Goal: Navigation & Orientation: Understand site structure

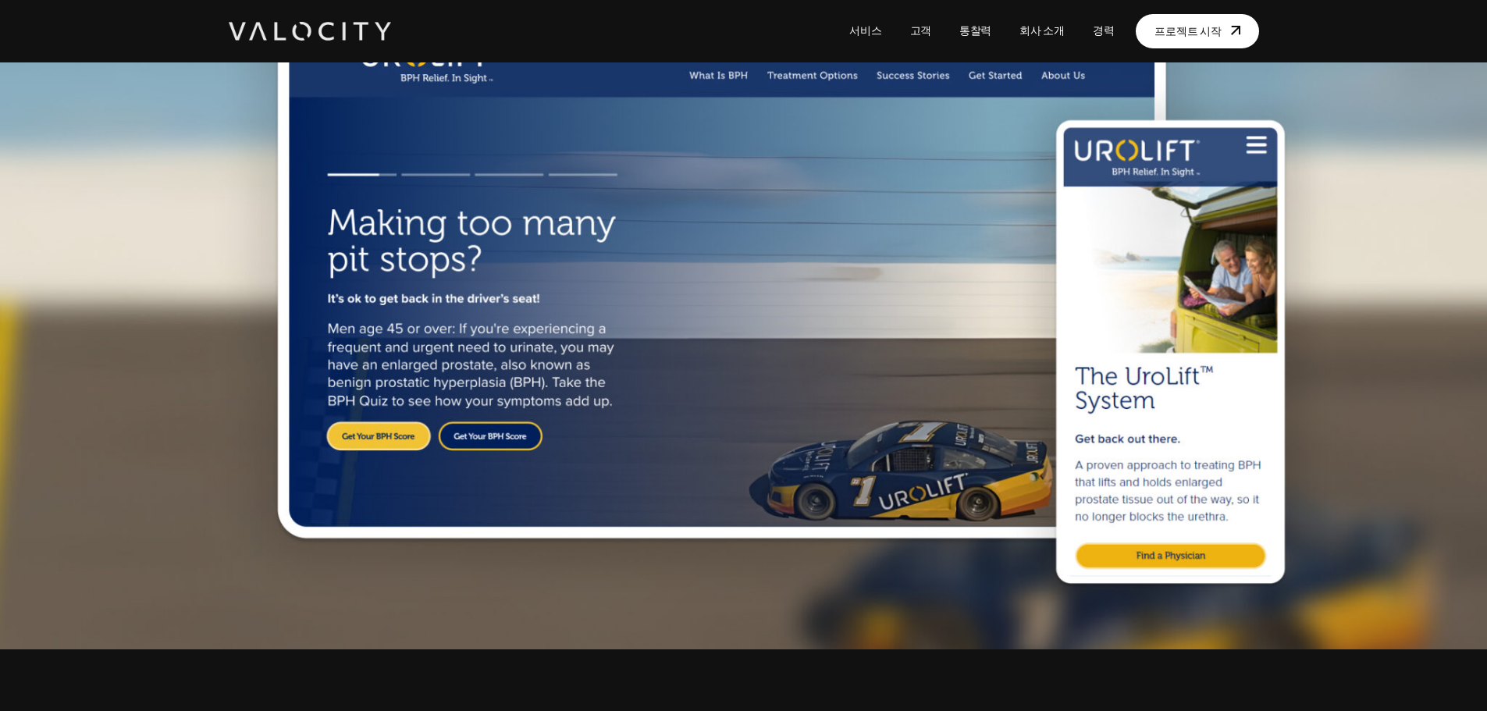
scroll to position [156, 0]
click at [769, 444] on img at bounding box center [743, 278] width 1487 height 744
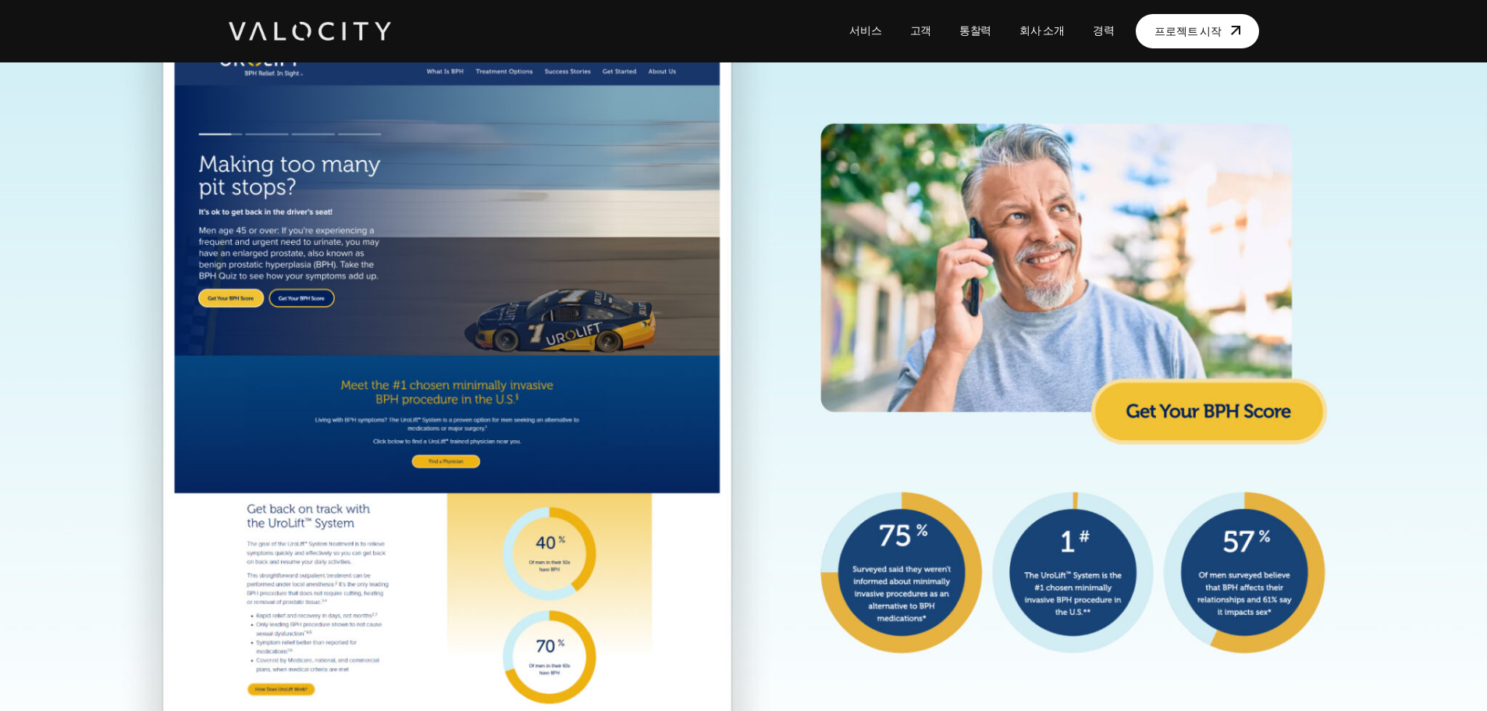
scroll to position [1639, 0]
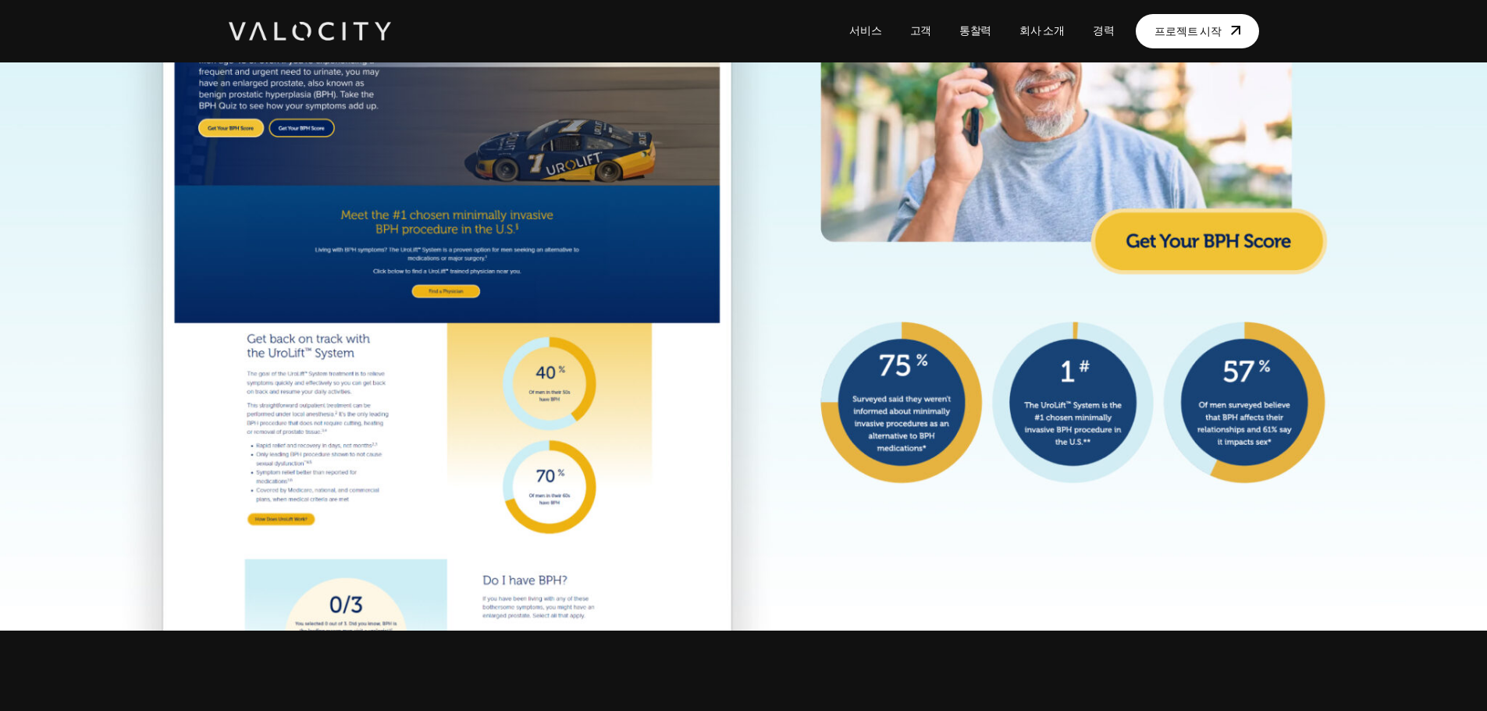
click at [927, 27] on font "고객" at bounding box center [920, 32] width 21 height 12
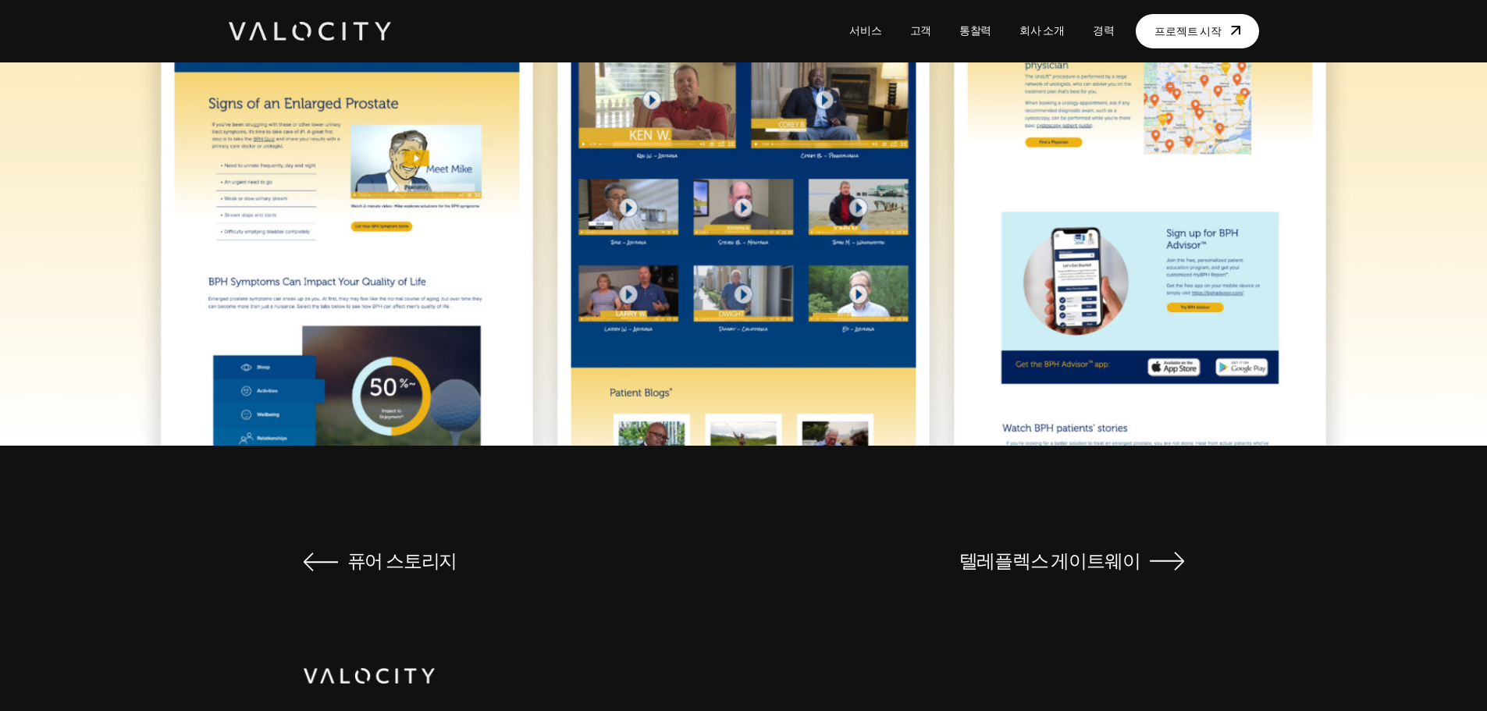
scroll to position [3231, 0]
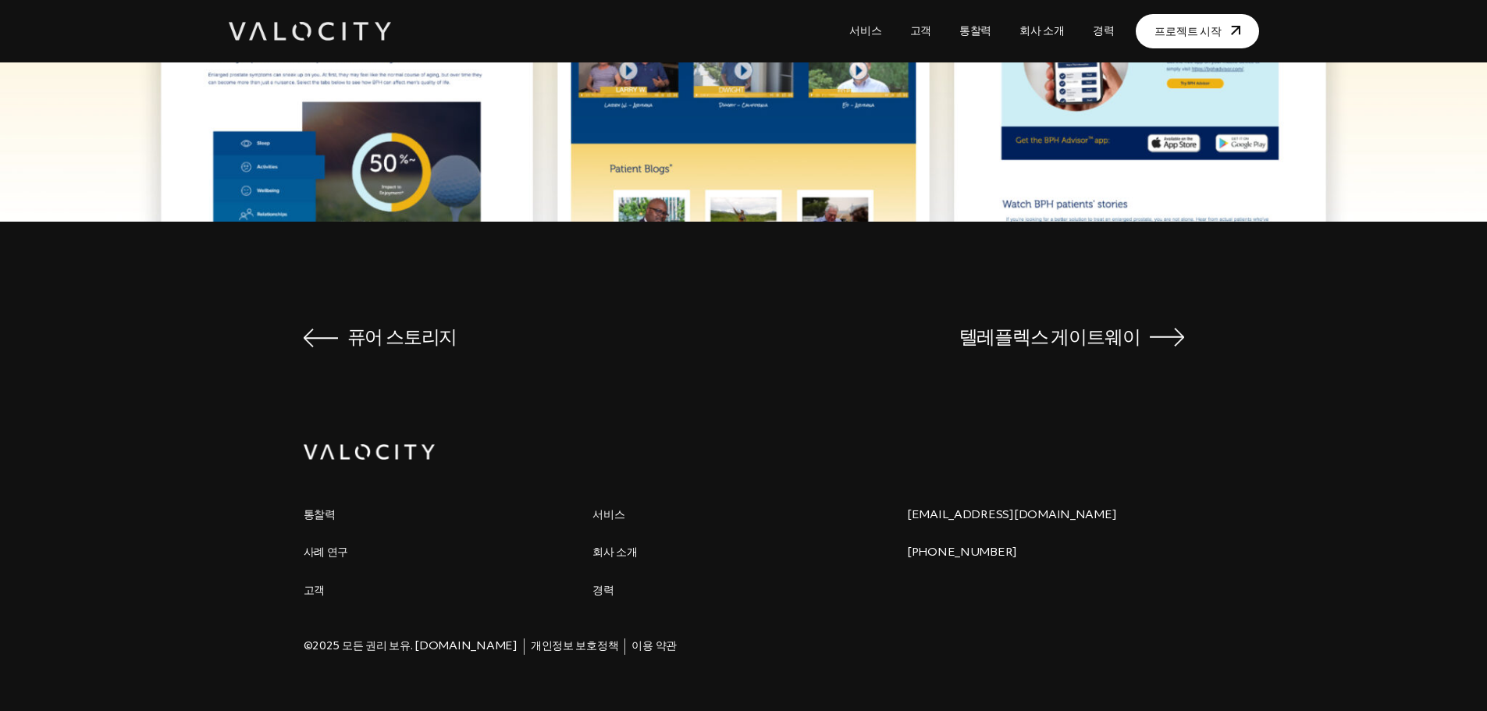
drag, startPoint x: 1092, startPoint y: 556, endPoint x: 1083, endPoint y: 558, distance: 8.9
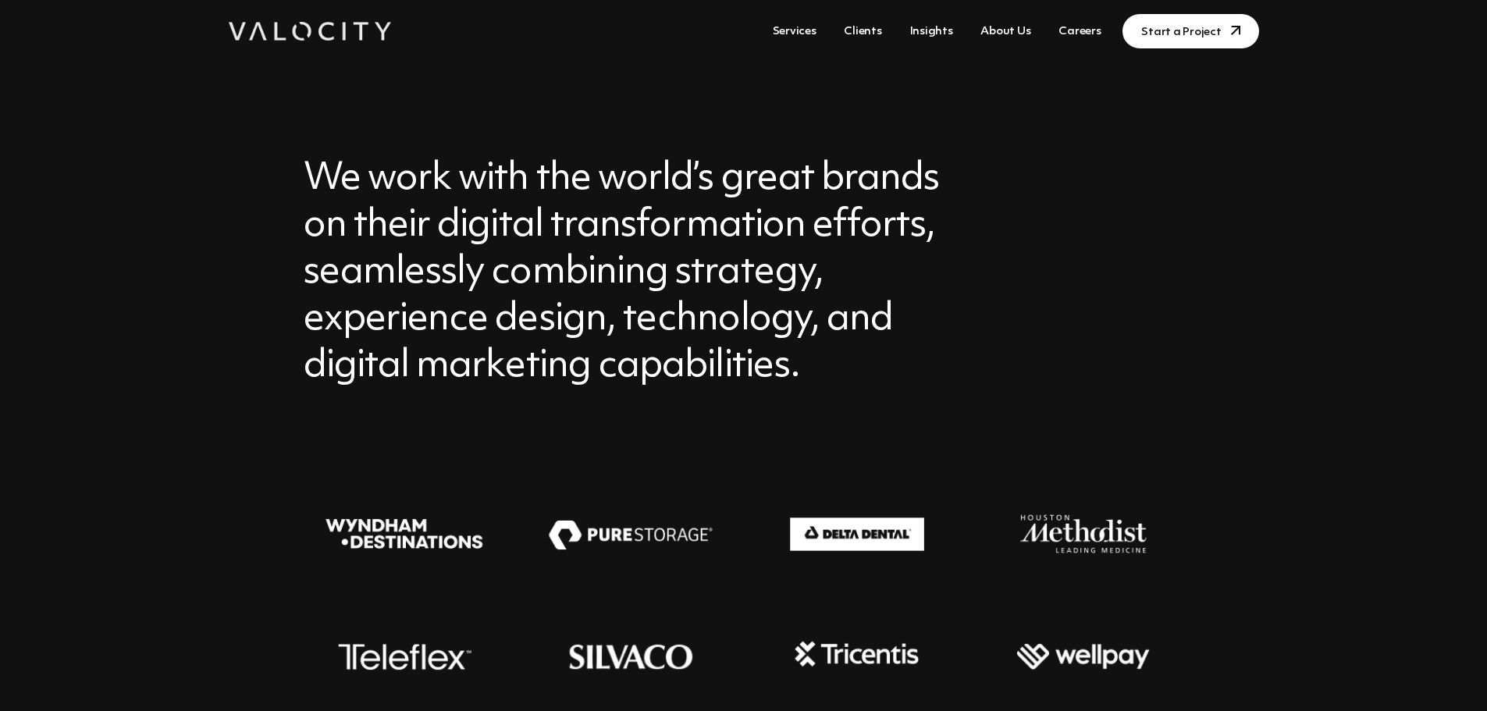
click at [886, 30] on ul "Services Clients Insights About Us Careers Start a Project" at bounding box center [1009, 31] width 500 height 50
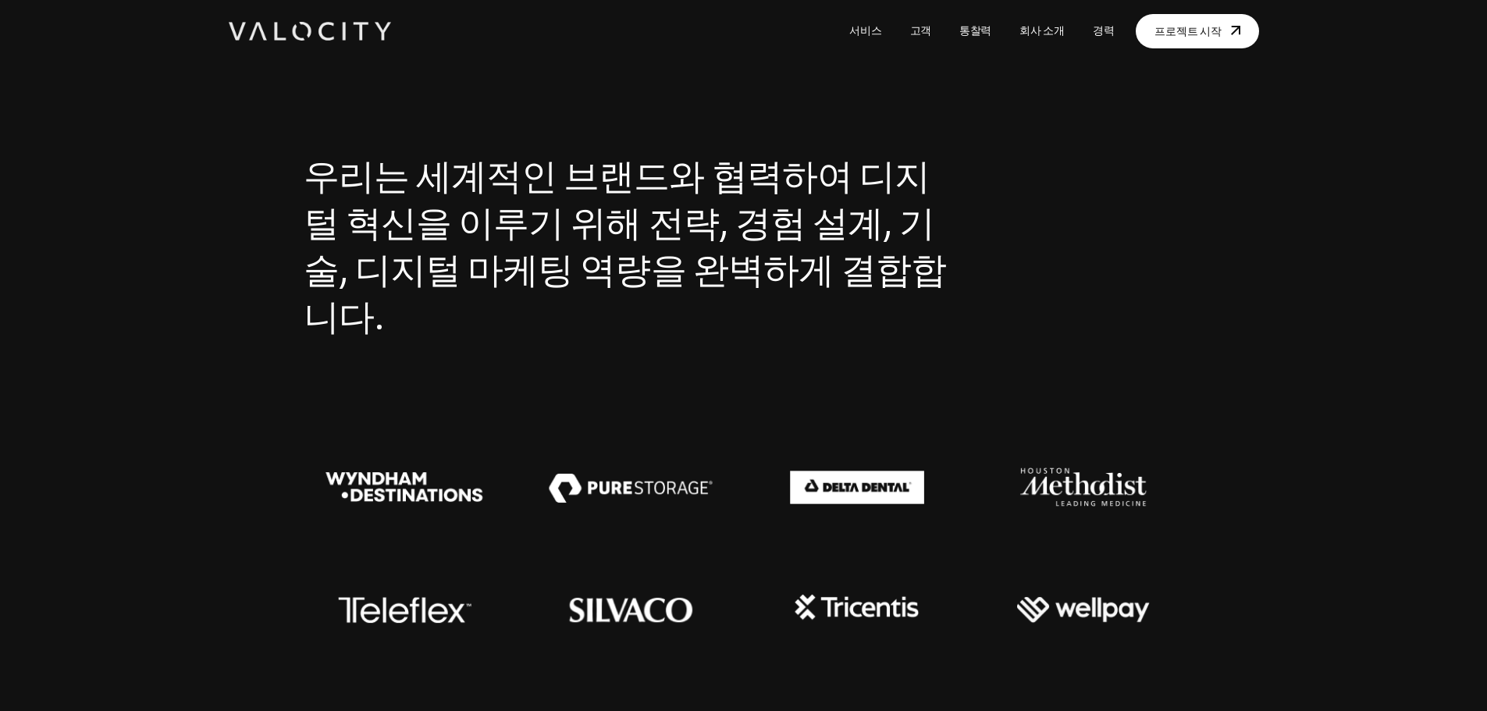
click at [881, 29] on font "서비스" at bounding box center [865, 32] width 32 height 12
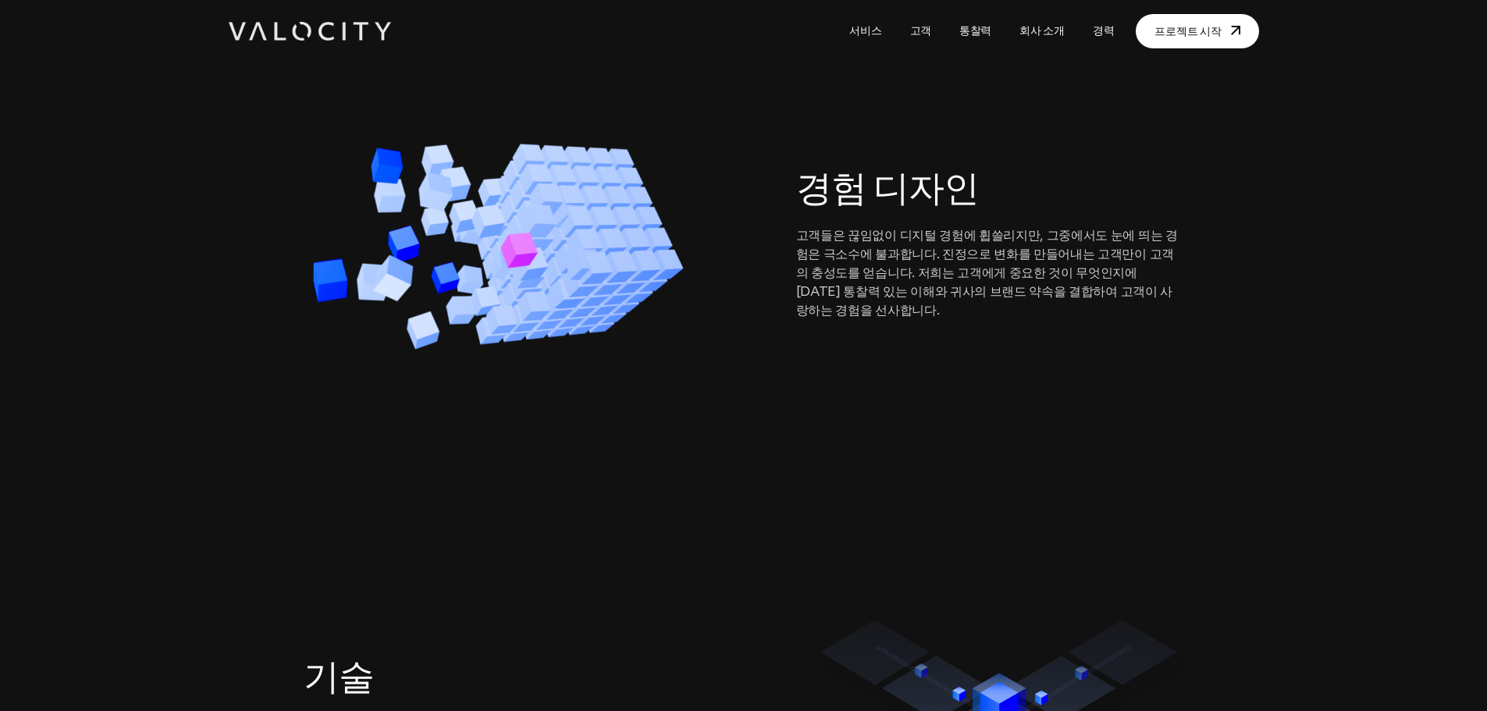
scroll to position [1093, 0]
